Goal: Find specific fact: Find specific fact

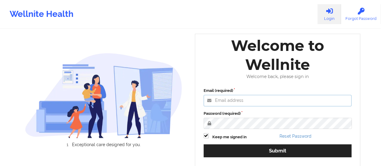
type input "[EMAIL_ADDRESS][DOMAIN_NAME]"
click at [282, 117] on label "Password (required)" at bounding box center [278, 114] width 148 height 6
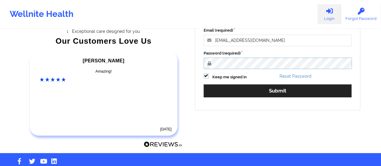
scroll to position [110, 0]
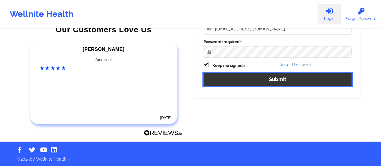
click at [269, 80] on button "Submit" at bounding box center [278, 79] width 148 height 13
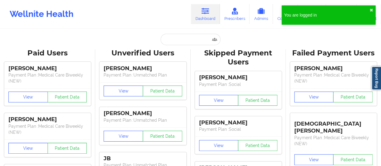
drag, startPoint x: 199, startPoint y: 33, endPoint x: 198, endPoint y: 43, distance: 9.7
click at [198, 43] on input "text" at bounding box center [191, 39] width 60 height 11
paste input "[EMAIL_ADDRESS][DOMAIN_NAME]"
type input "[EMAIL_ADDRESS][DOMAIN_NAME]"
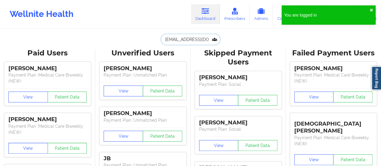
scroll to position [0, 4]
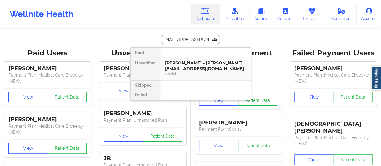
click at [181, 74] on div "Social" at bounding box center [205, 73] width 81 height 5
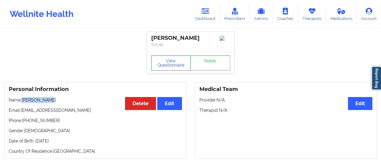
drag, startPoint x: 22, startPoint y: 102, endPoint x: 81, endPoint y: 100, distance: 58.5
click at [81, 100] on p "Name: [PERSON_NAME]" at bounding box center [95, 100] width 173 height 6
copy p "[PERSON_NAME]"
drag, startPoint x: 21, startPoint y: 112, endPoint x: 111, endPoint y: 109, distance: 89.6
click at [111, 109] on p "Email: [EMAIL_ADDRESS][DOMAIN_NAME]" at bounding box center [95, 110] width 173 height 6
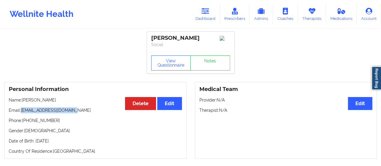
copy p "[EMAIL_ADDRESS][DOMAIN_NAME]"
